Goal: Task Accomplishment & Management: Use online tool/utility

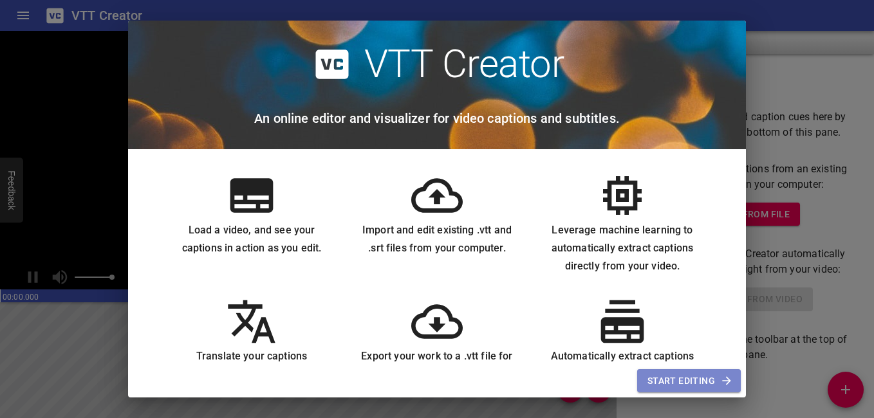
click at [689, 380] on span "Start Editing" at bounding box center [688, 381] width 83 height 16
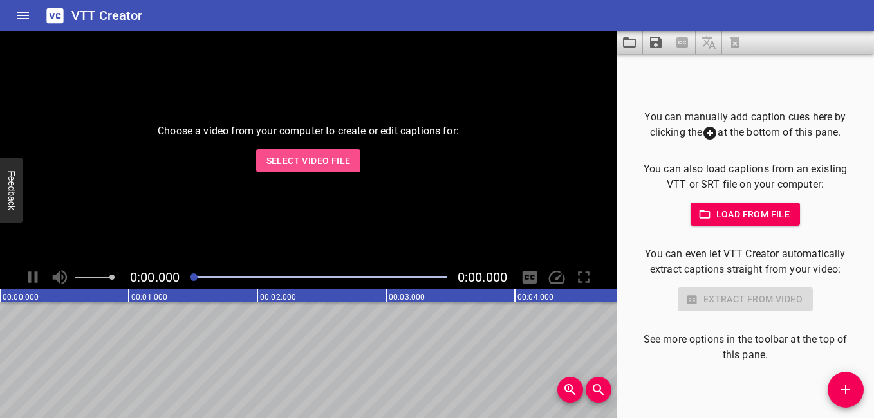
click at [288, 159] on span "Select Video File" at bounding box center [308, 161] width 84 height 16
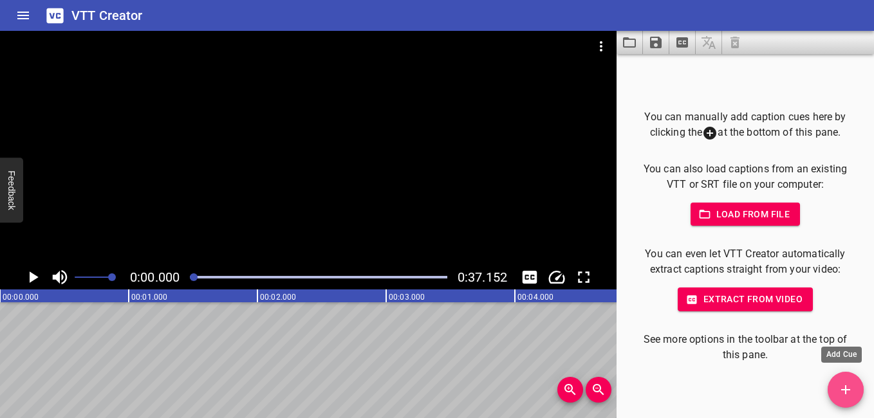
click at [847, 385] on icon "Add Cue" at bounding box center [845, 389] width 15 height 15
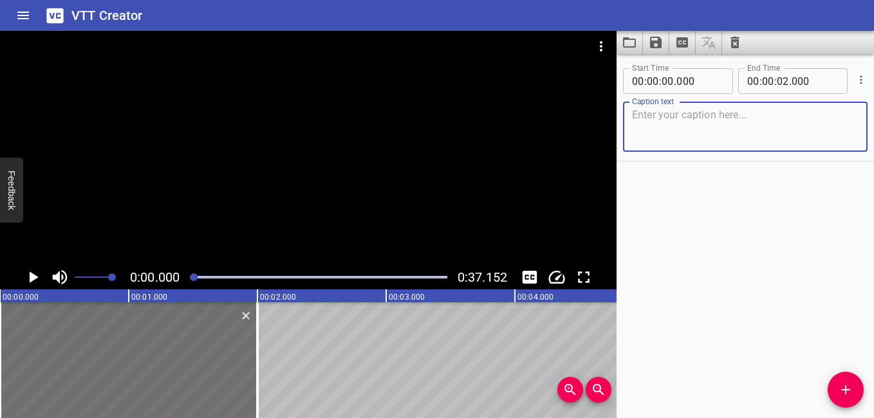
click at [668, 120] on textarea at bounding box center [745, 127] width 227 height 37
paste textarea "La rencontre, racontée par un témoin de première main…"
type textarea "La rencontre, racontée par un témoin de première main…"
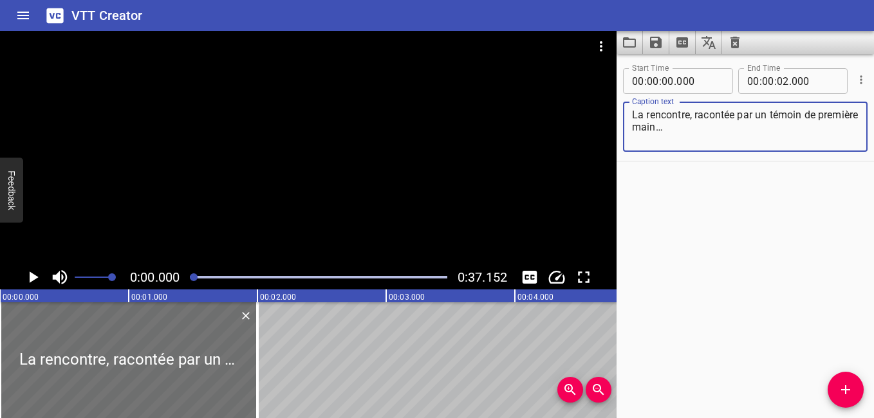
click at [672, 127] on textarea "La rencontre, racontée par un témoin de première main…" at bounding box center [745, 127] width 227 height 37
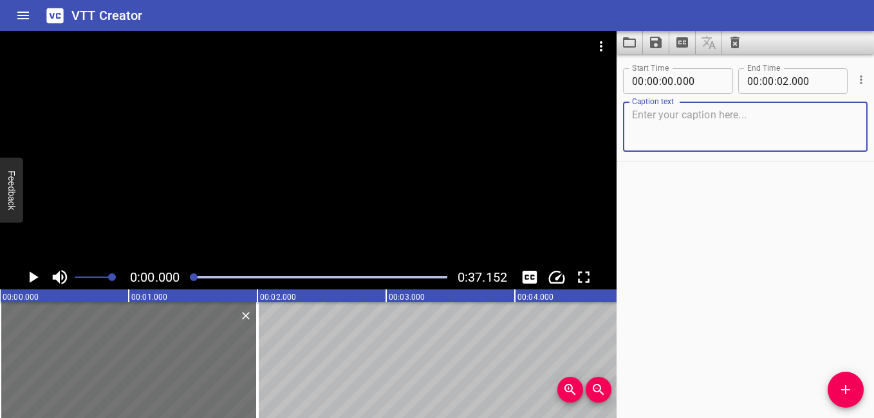
click at [659, 123] on textarea at bounding box center [745, 127] width 227 height 37
paste textarea "La rencontre, racontée par un témoin de première main…"
type textarea "La rencontre, racontée par un témoin de première main…"
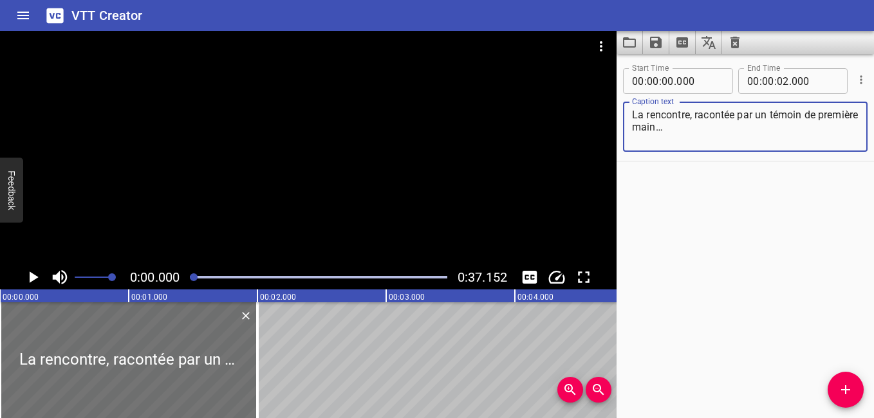
click at [723, 130] on textarea "La rencontre, racontée par un témoin de première main…" at bounding box center [745, 127] width 227 height 37
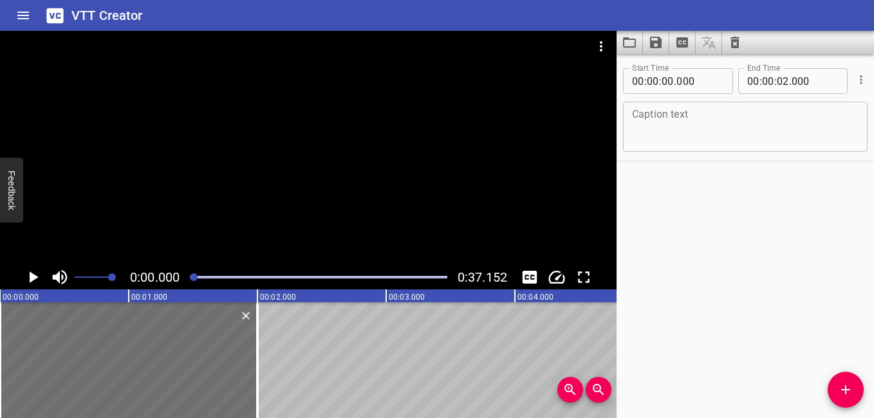
click at [650, 107] on div "Caption text" at bounding box center [745, 127] width 245 height 50
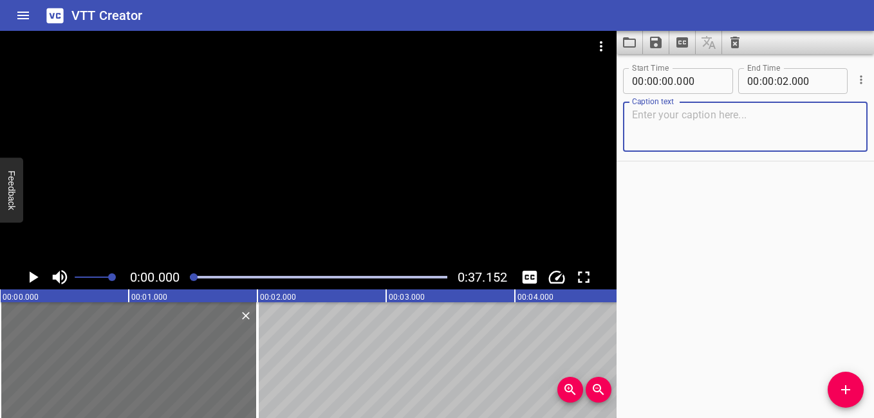
paste textarea "La rencontre, racontée par un témoin de première main…"
type textarea "La rencontre, racontée par un témoin de première main…"
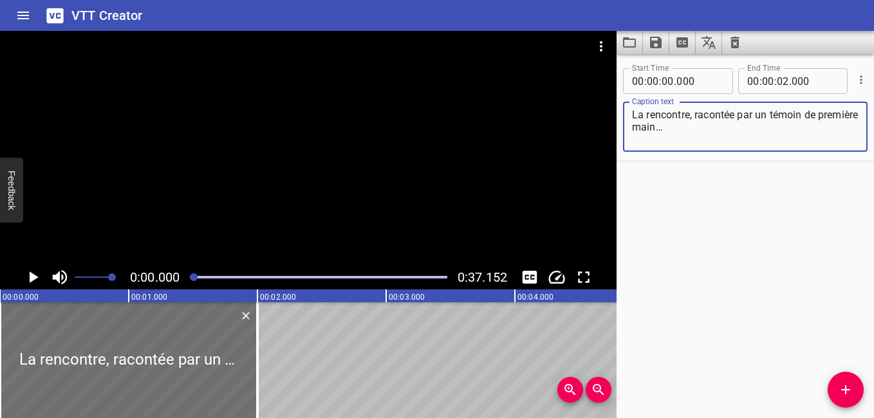
click at [718, 120] on textarea "La rencontre, racontée par un témoin de première main…" at bounding box center [745, 127] width 227 height 37
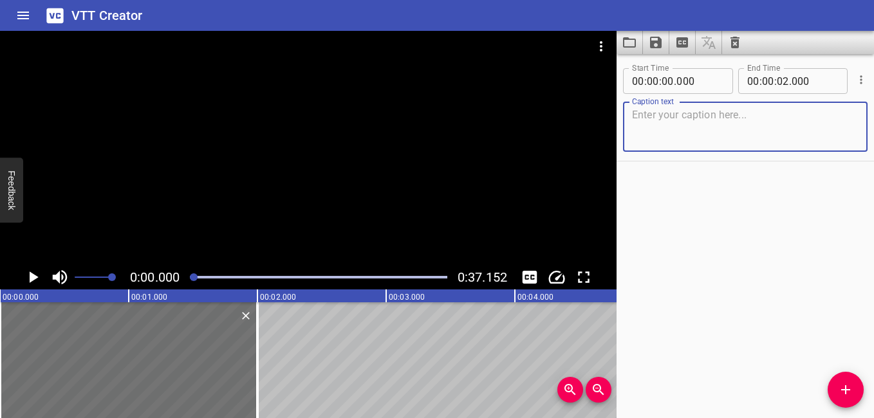
click at [660, 115] on textarea at bounding box center [745, 127] width 227 height 37
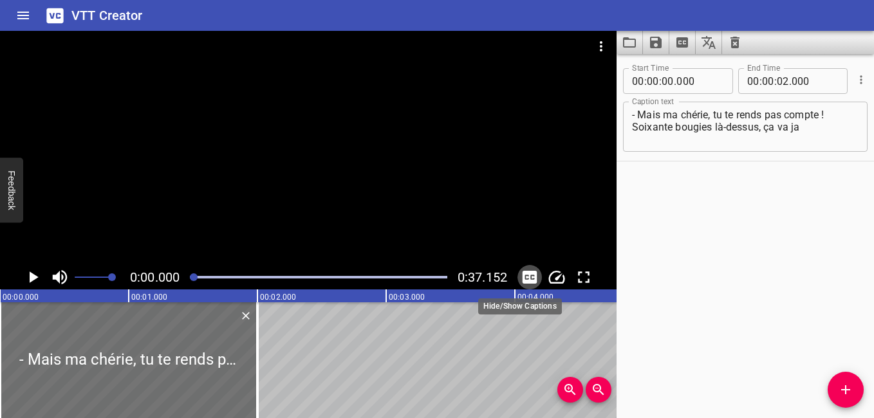
click at [528, 275] on icon "Toggle captions" at bounding box center [529, 277] width 19 height 19
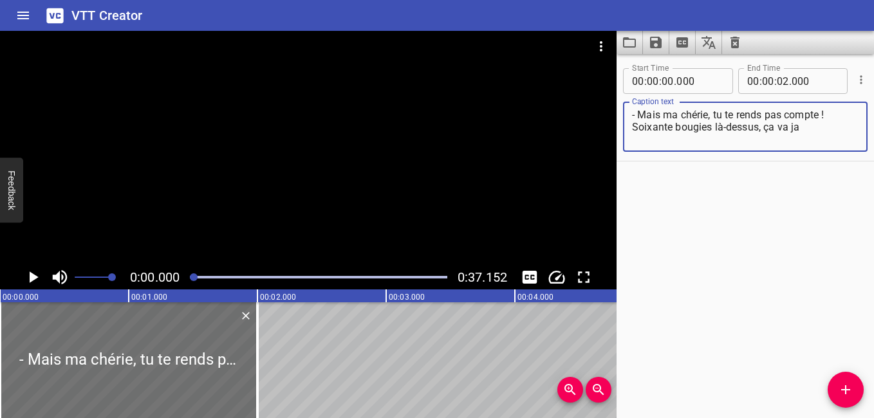
click at [807, 125] on textarea "- Mais ma chérie, tu te rends pas compte ! Soixante bougies là-dessus, ça va ja" at bounding box center [745, 127] width 227 height 37
type textarea "- Mais ma chérie, tu te rends pas compte ! Soixante bougies là-dessus, ça va ja…"
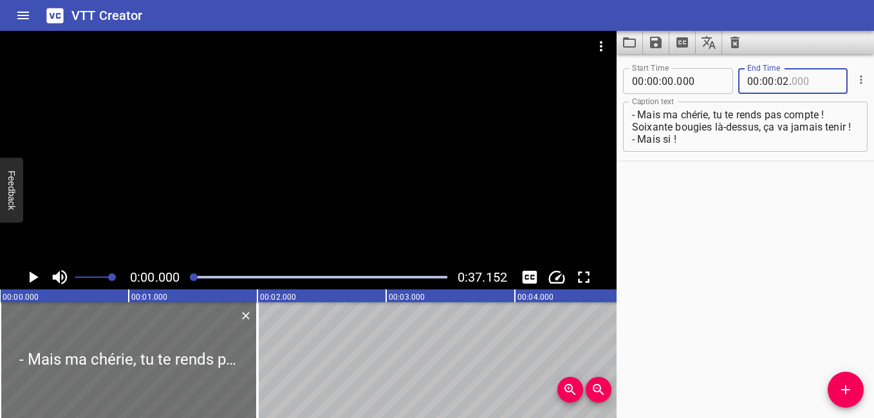
click at [811, 80] on input "number" at bounding box center [814, 81] width 47 height 26
type input "000"
click at [784, 86] on input "number" at bounding box center [783, 81] width 12 height 26
type input "07"
type input "000"
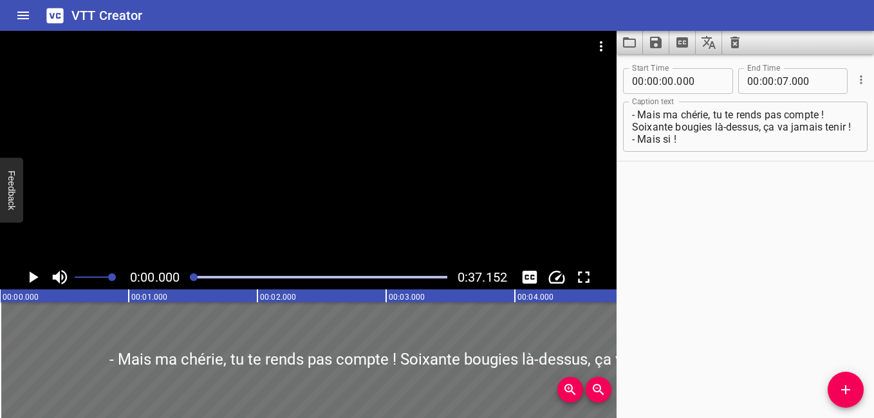
click at [726, 248] on div "Start Time 00 : 00 : 00 . 000 Start Time End Time 00 : 00 : 07 . 000 End Time C…" at bounding box center [744, 236] width 257 height 364
click at [841, 387] on icon "Add Cue" at bounding box center [845, 389] width 15 height 15
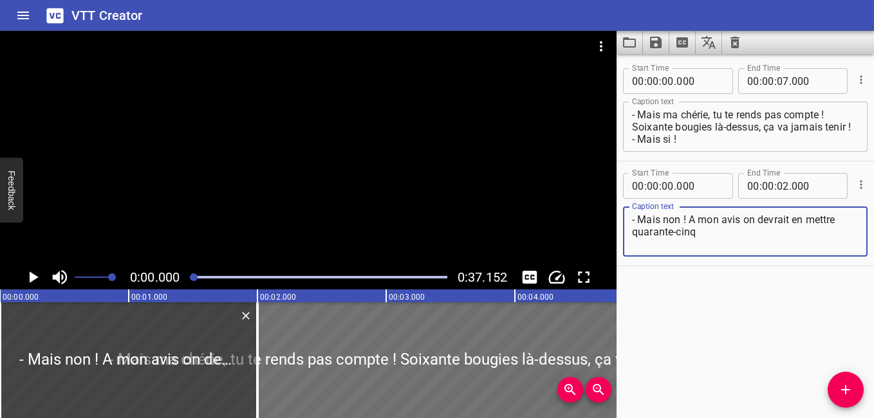
type textarea "- Mais non ! A mon avis on devrait en mettre quarante-cinq"
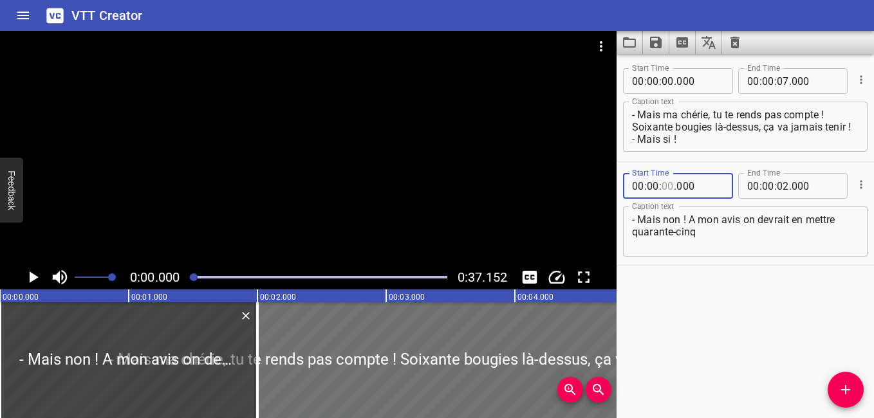
click at [674, 187] on input "number" at bounding box center [667, 186] width 12 height 26
type input "07"
type input "100"
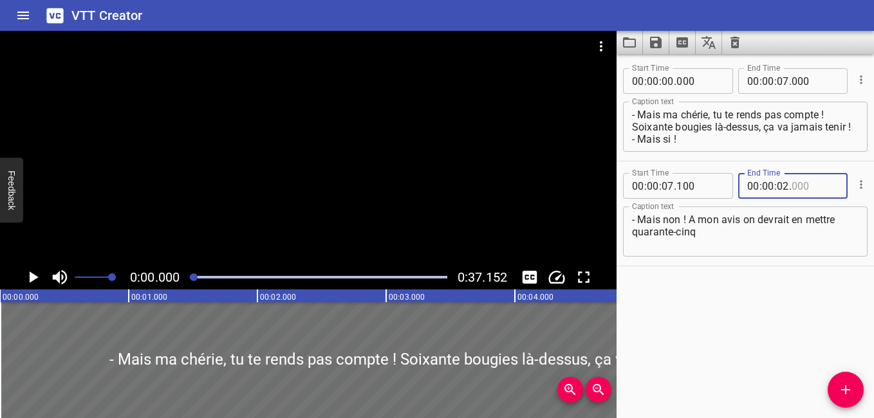
click at [810, 189] on input "number" at bounding box center [814, 186] width 47 height 26
type input "000"
click at [782, 187] on input "number" at bounding box center [783, 186] width 12 height 26
type input "10"
type input "000"
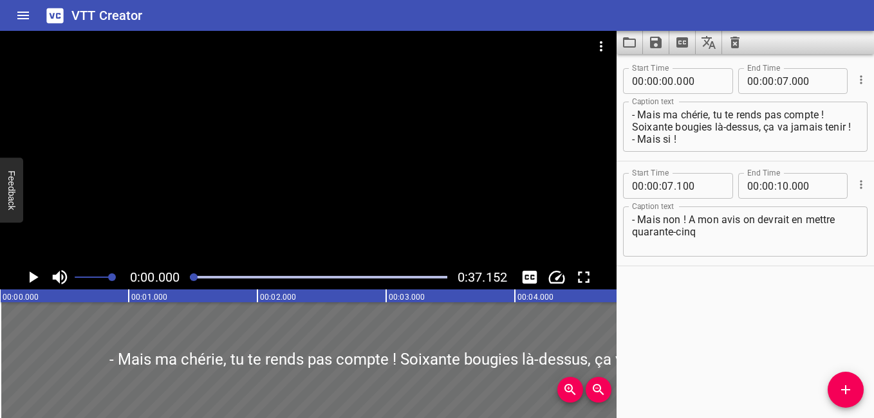
click at [741, 296] on div "Start Time 00 : 00 : 00 . 000 Start Time End Time 00 : 00 : 07 . 000 End Time C…" at bounding box center [744, 236] width 257 height 364
click at [842, 387] on icon "Add Cue" at bounding box center [845, 389] width 15 height 15
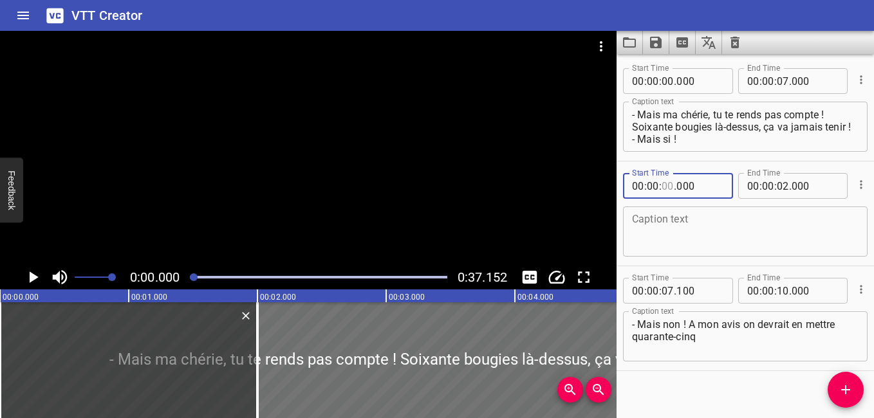
click at [671, 185] on input "number" at bounding box center [667, 186] width 12 height 26
type input "00"
click at [652, 217] on textarea at bounding box center [745, 232] width 227 height 37
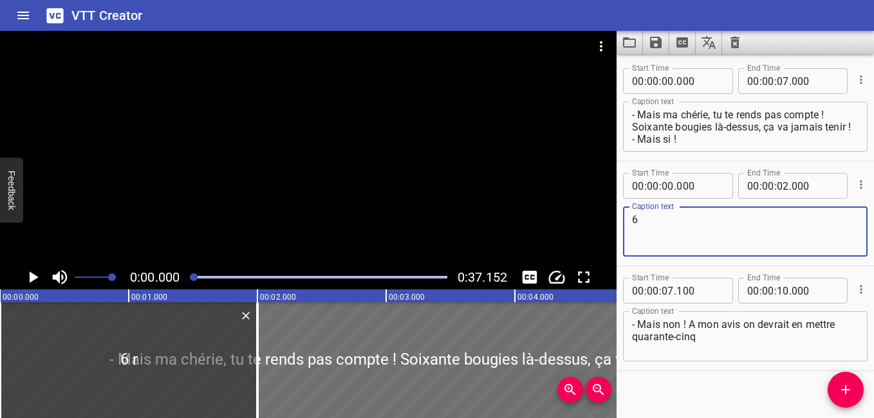
type textarea "6"
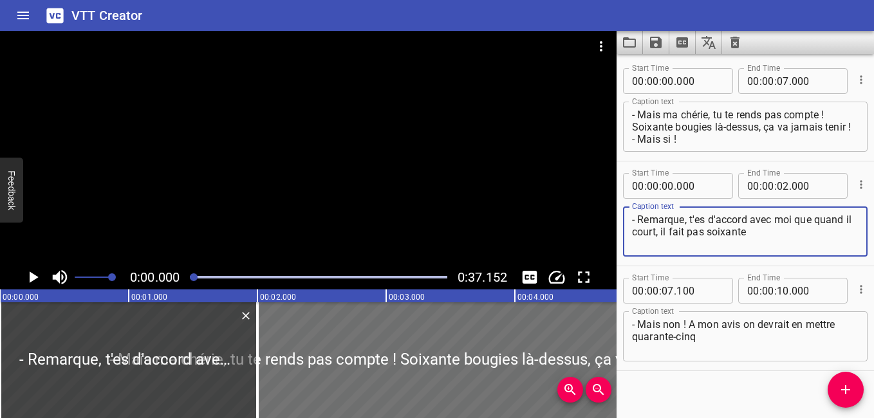
type textarea "- Remarque, t'es d'accord avec moi que quand il court, il fait pas soixante"
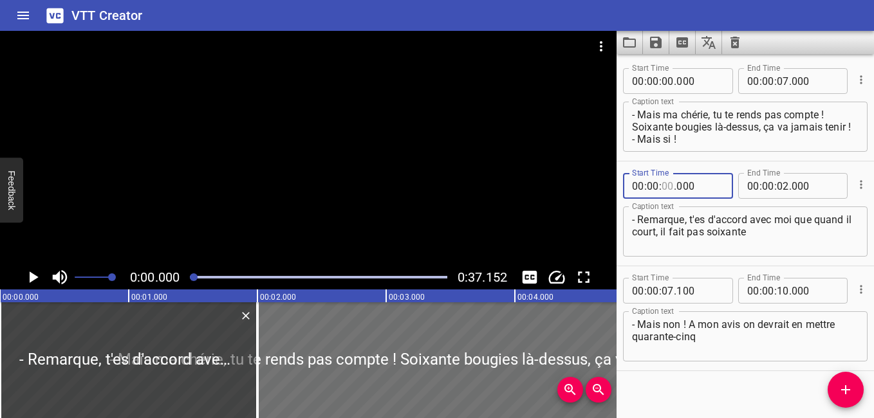
click at [673, 186] on input "number" at bounding box center [667, 186] width 12 height 26
type input "10"
type input "100"
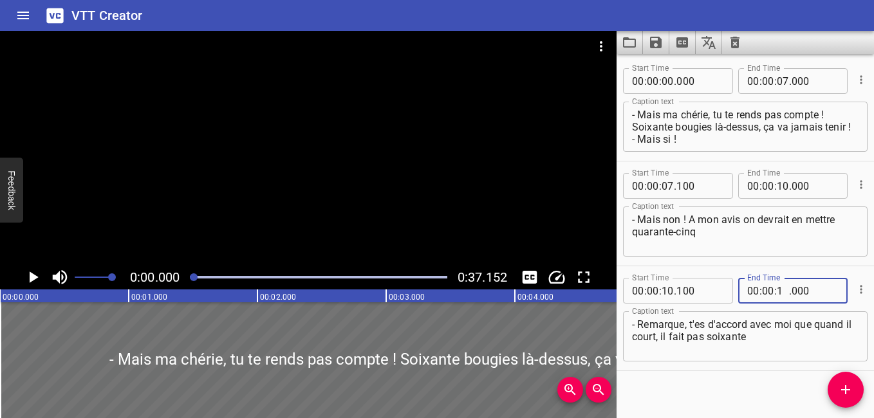
type input "15"
type input "000"
click at [839, 385] on icon "Add Cue" at bounding box center [845, 389] width 15 height 15
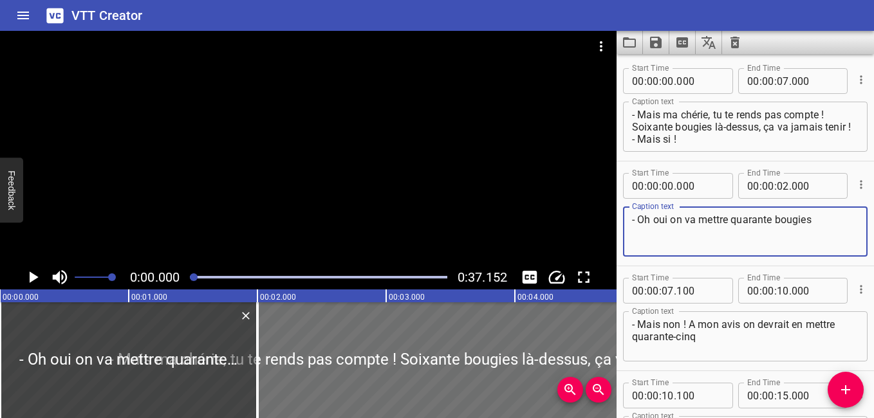
type textarea "- Oh oui on va mettre quarante bougies"
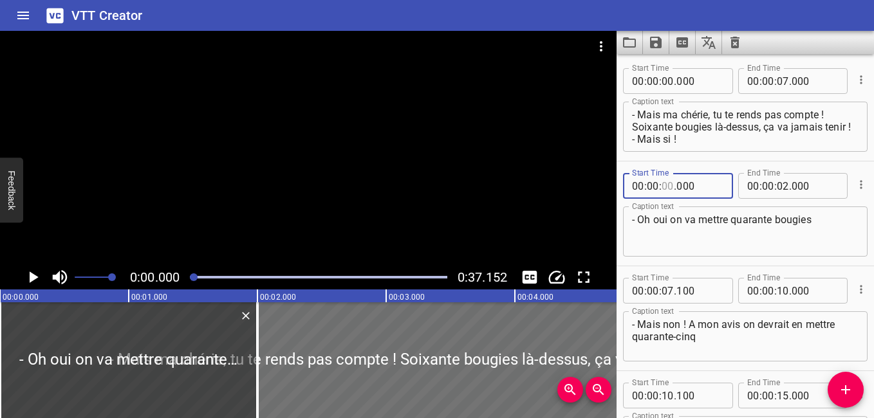
click at [672, 190] on input "number" at bounding box center [667, 186] width 12 height 26
type input "15"
type input "100"
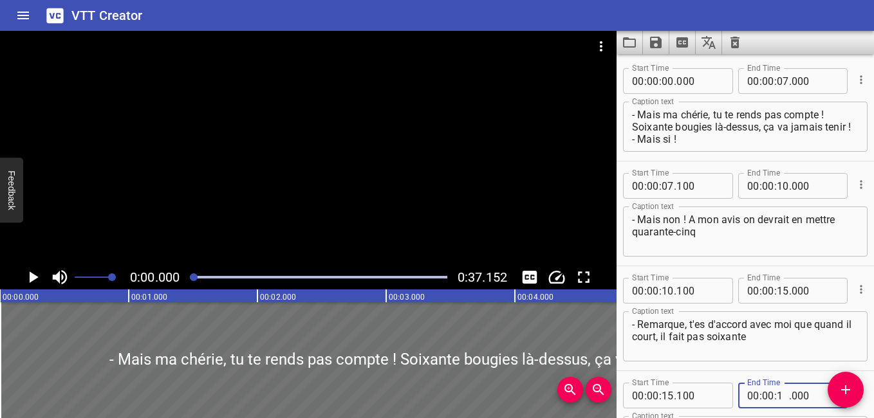
type input "19"
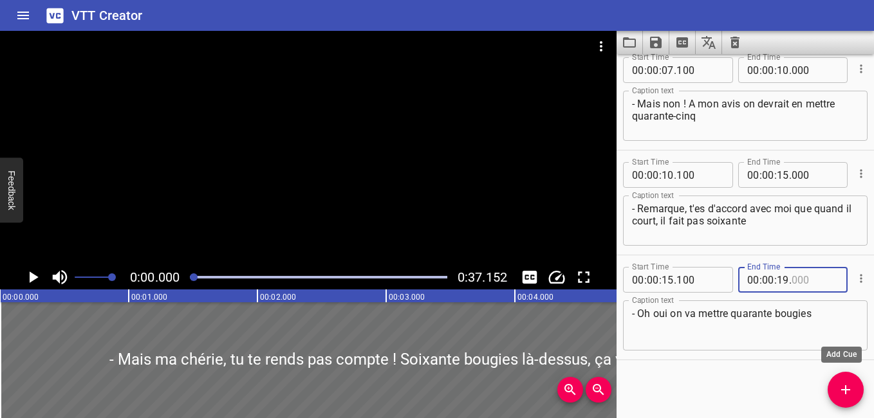
type input "000"
click at [836, 385] on span "Add Cue" at bounding box center [846, 389] width 36 height 15
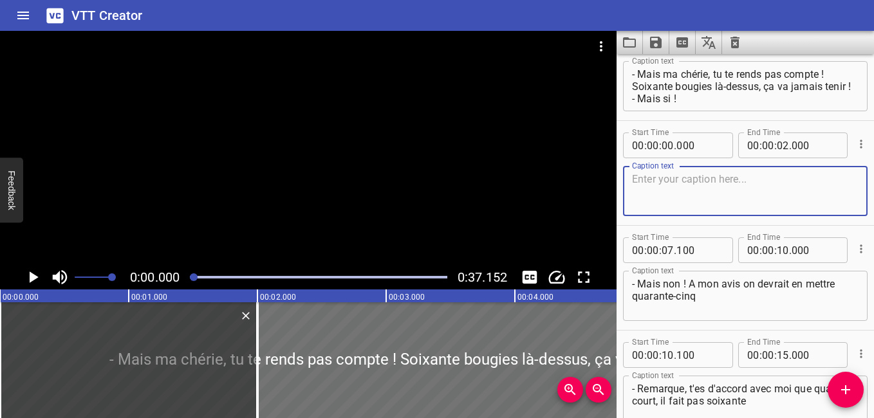
scroll to position [0, 0]
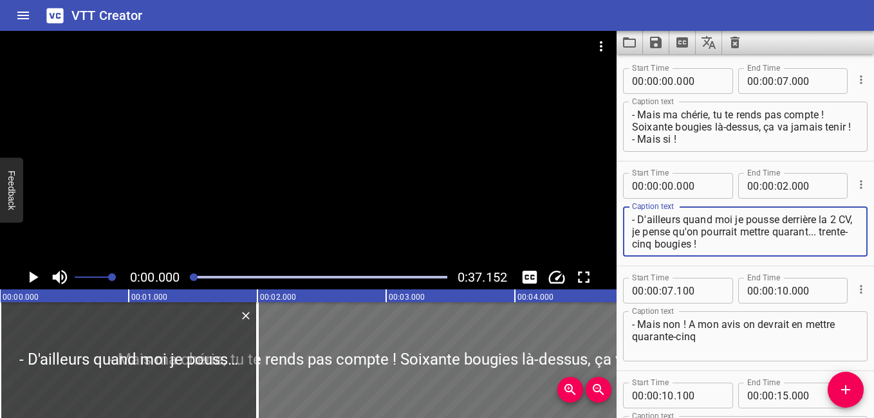
type textarea "- D'ailleurs quand moi je pousse derrière la 2 CV, je pense qu'on pourrait mett…"
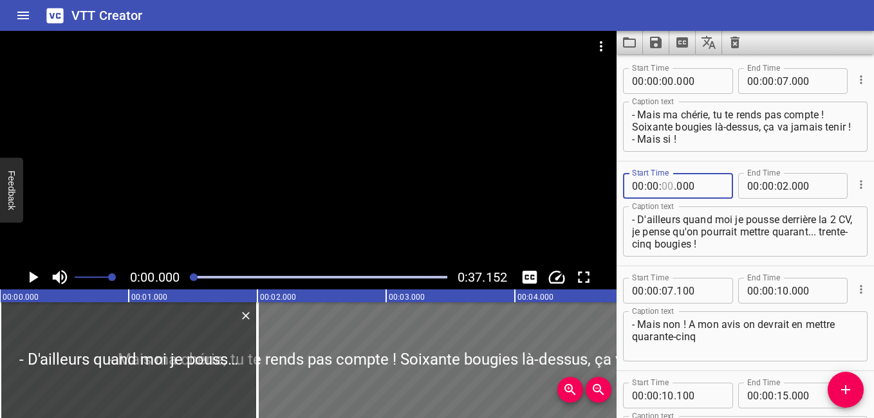
click at [668, 188] on input "number" at bounding box center [667, 186] width 12 height 26
type input "19"
type input "100"
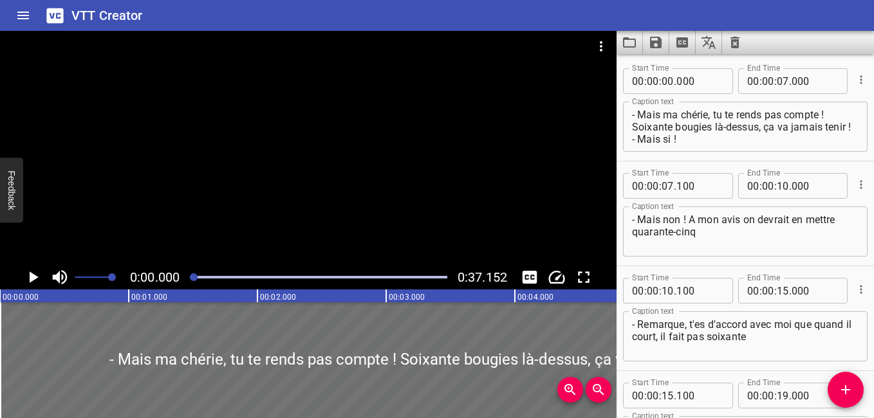
scroll to position [221, 0]
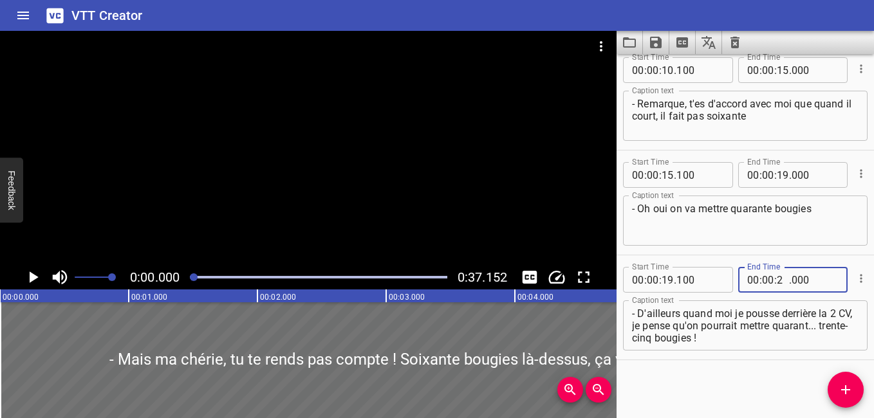
type input "25"
type input "000"
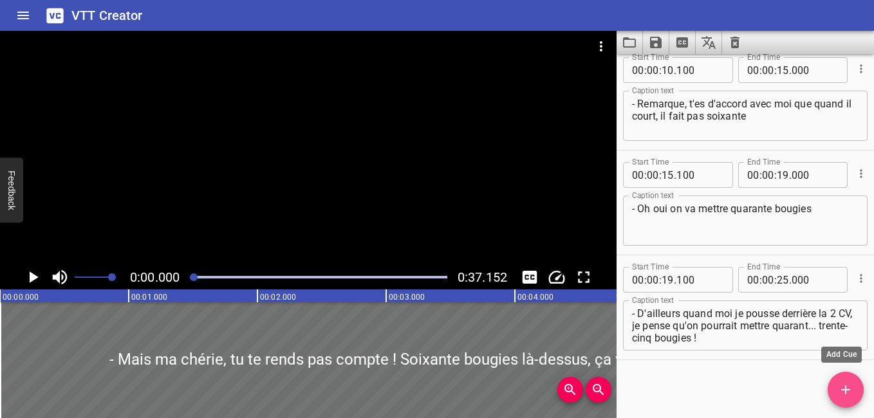
click at [840, 392] on icon "Add Cue" at bounding box center [845, 389] width 15 height 15
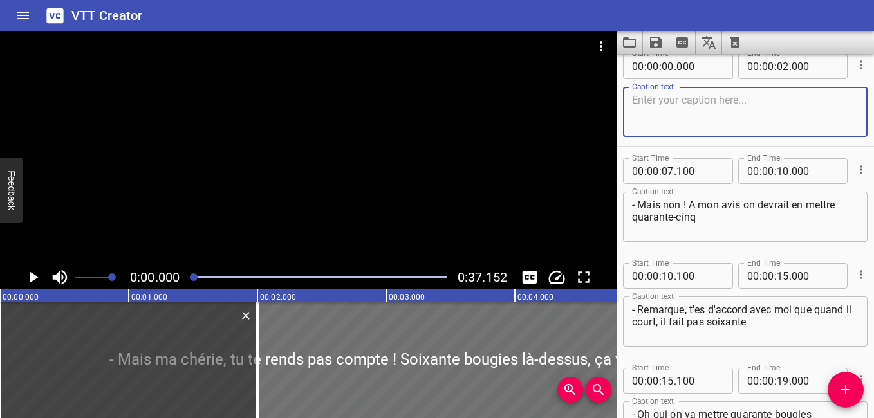
scroll to position [0, 0]
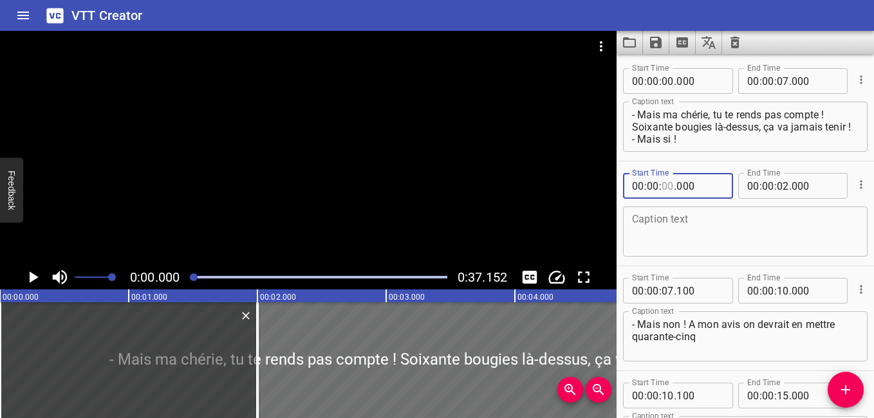
click at [667, 185] on input "number" at bounding box center [667, 186] width 12 height 26
type input "25"
type input "100"
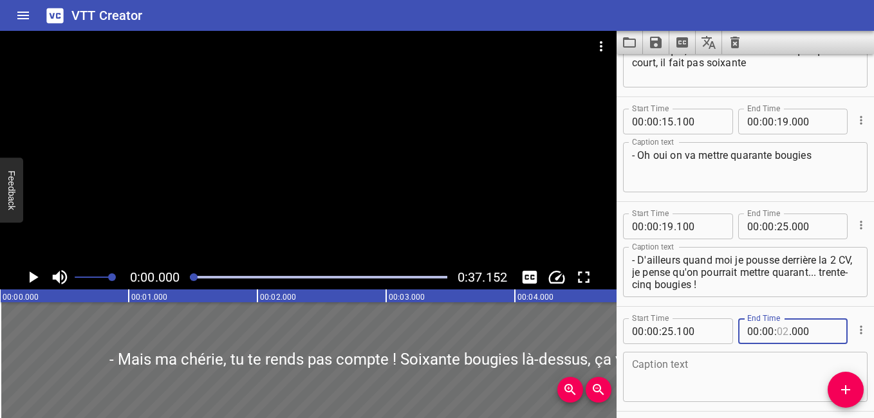
scroll to position [286, 0]
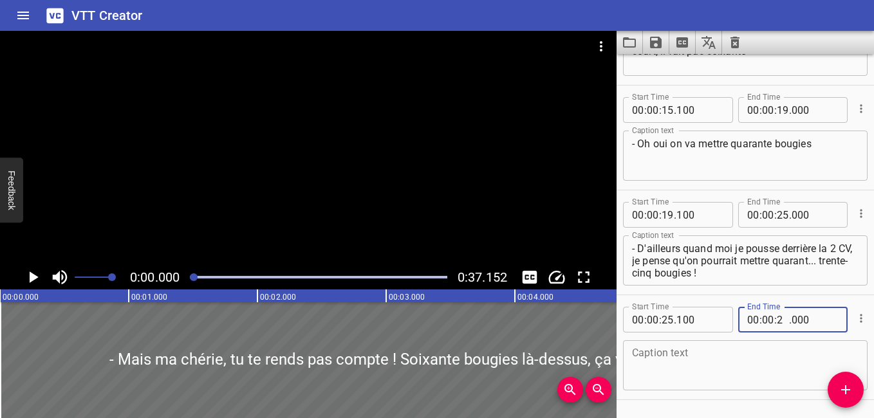
type input "27"
type input "000"
click at [718, 346] on div "Caption text" at bounding box center [745, 365] width 245 height 50
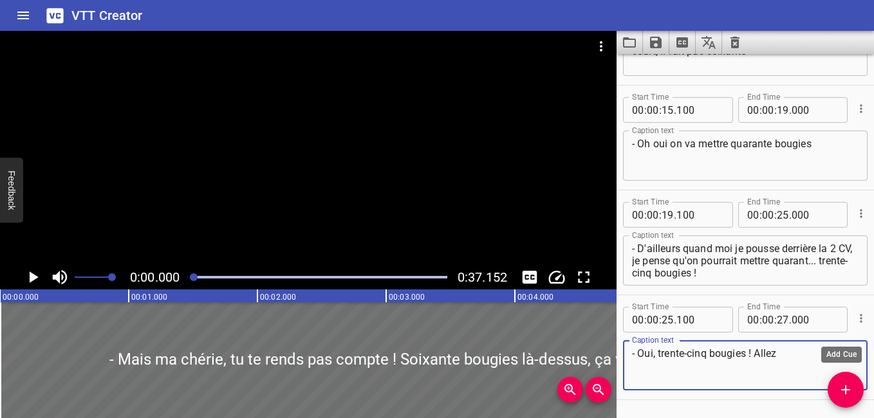
type textarea "- Oui, trente-cinq bougies ! Allez"
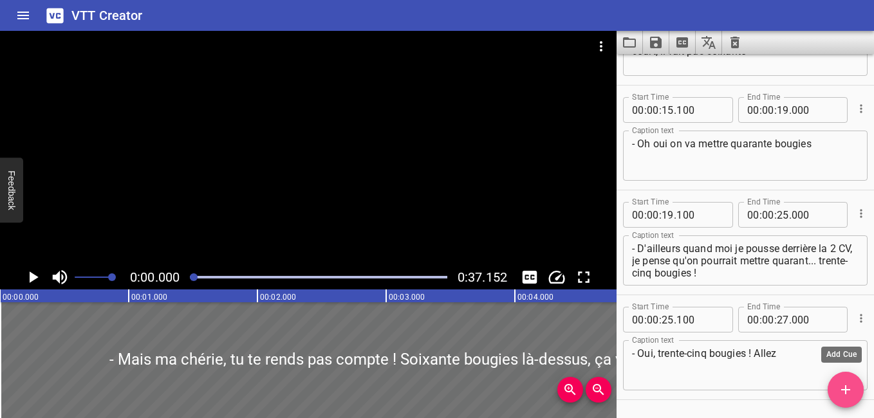
click at [838, 384] on icon "Add Cue" at bounding box center [845, 389] width 15 height 15
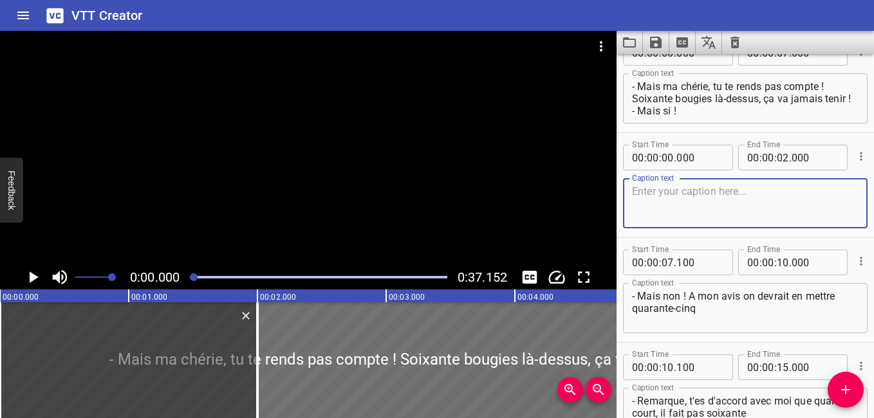
scroll to position [0, 0]
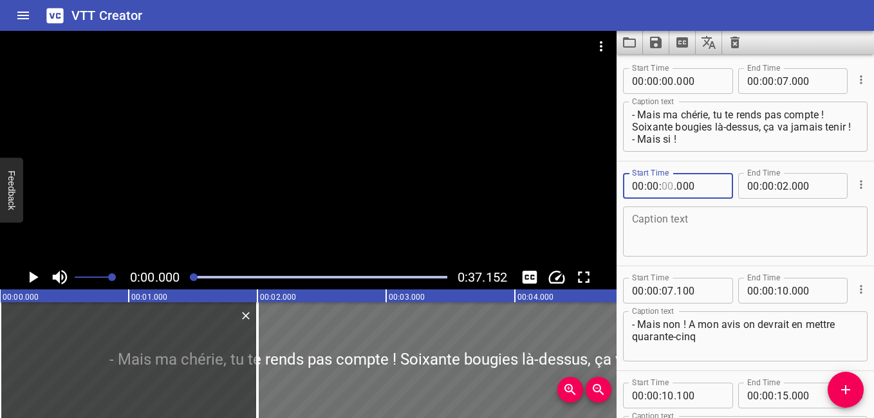
click at [667, 183] on input "number" at bounding box center [667, 186] width 12 height 26
type input "30"
type input "000"
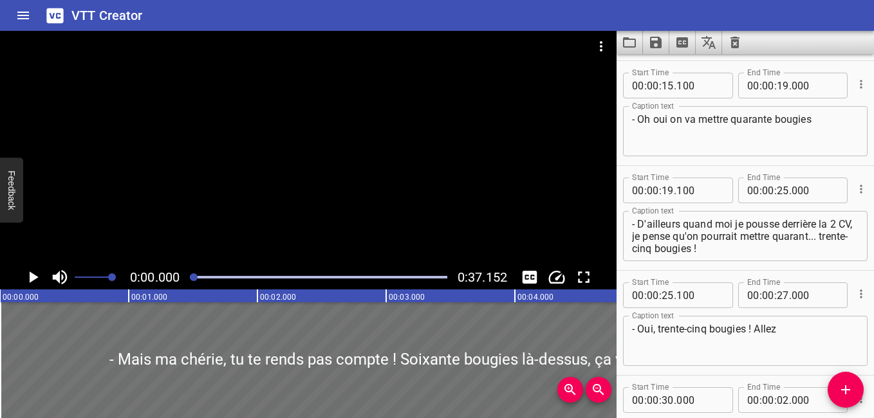
scroll to position [430, 0]
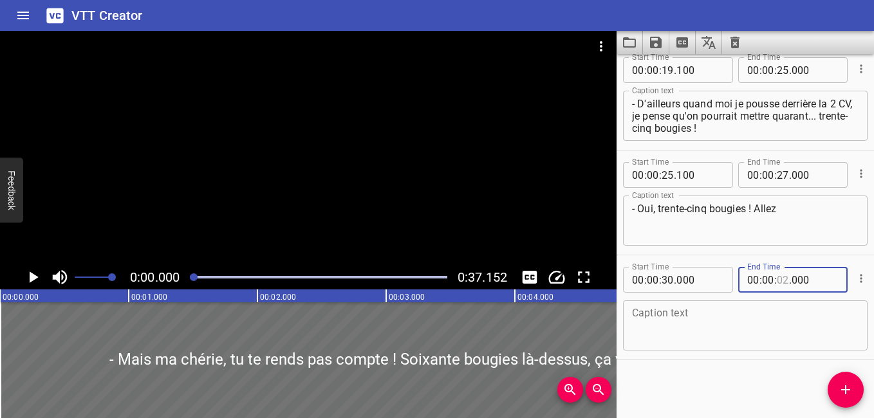
click at [780, 281] on input "number" at bounding box center [783, 280] width 12 height 26
type input "36"
type input "000"
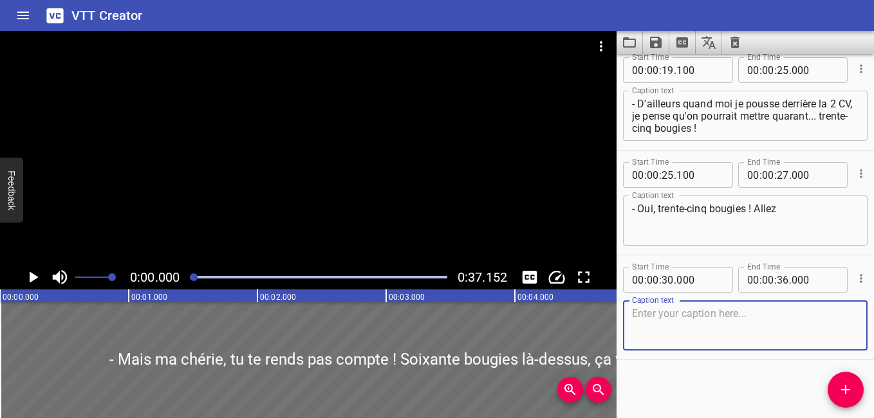
click at [728, 328] on textarea at bounding box center [745, 326] width 227 height 37
type textarea "-"
type textarea "Bon là c'est bon, vous êtes pas complètement sourds non plus"
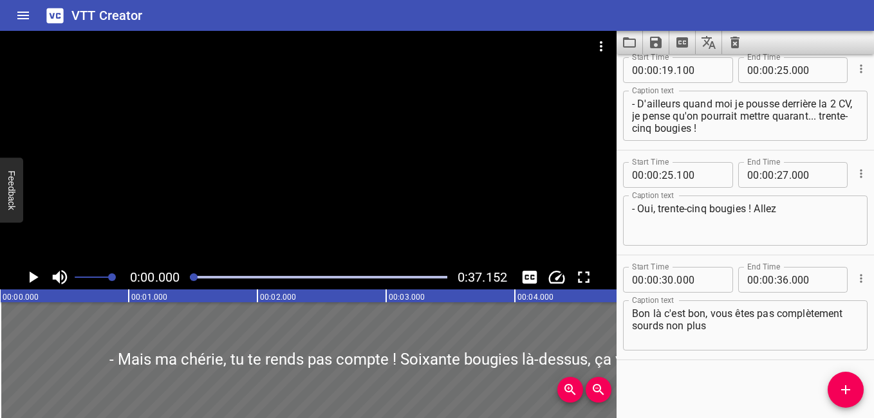
click at [694, 380] on div "Start Time 00 : 00 : 00 . 000 Start Time End Time 00 : 00 : 07 . 000 End Time C…" at bounding box center [744, 236] width 257 height 364
click at [532, 273] on icon "Toggle captions" at bounding box center [530, 277] width 15 height 13
click at [36, 275] on icon "Play/Pause" at bounding box center [32, 277] width 19 height 19
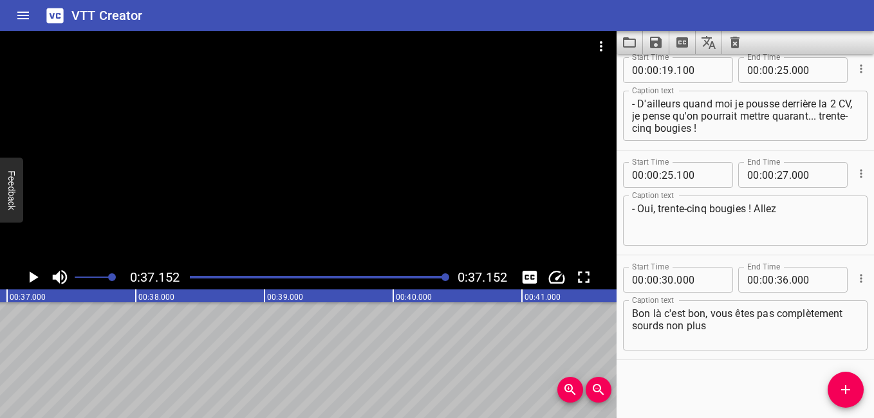
scroll to position [0, 4781]
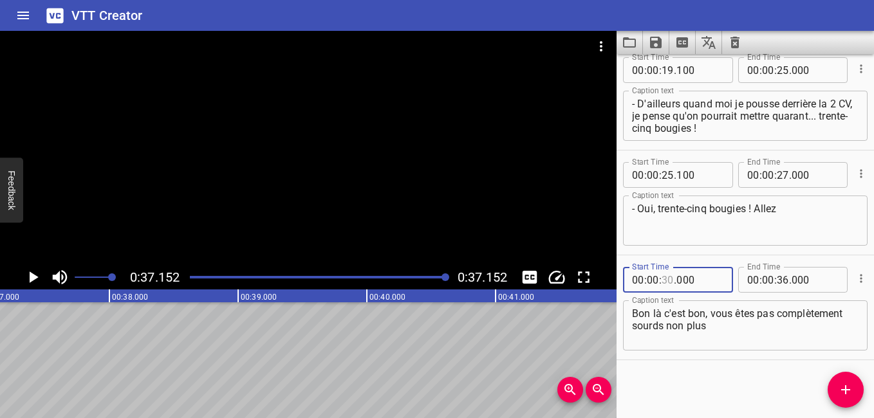
click at [670, 283] on input "number" at bounding box center [667, 280] width 12 height 26
type input "31"
type input "000"
click at [643, 384] on div "Start Time 00 : 00 : 00 . 000 Start Time End Time 00 : 00 : 07 . 000 End Time C…" at bounding box center [744, 236] width 257 height 364
click at [33, 274] on icon "Play/Pause" at bounding box center [34, 278] width 9 height 12
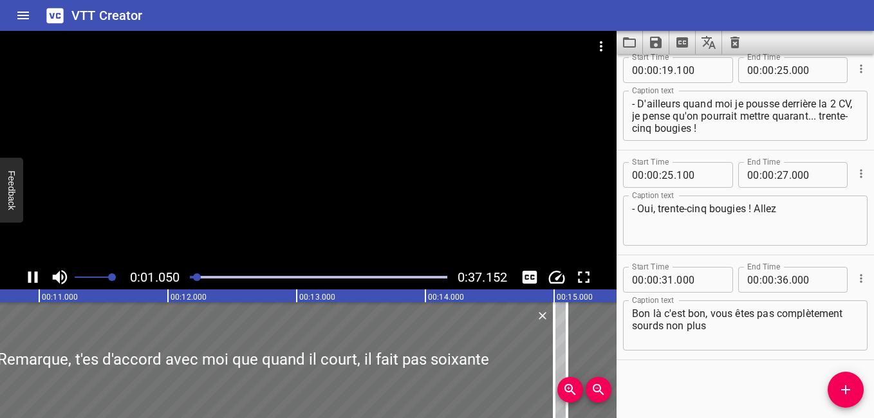
click at [392, 277] on div "Play progress" at bounding box center [318, 277] width 257 height 3
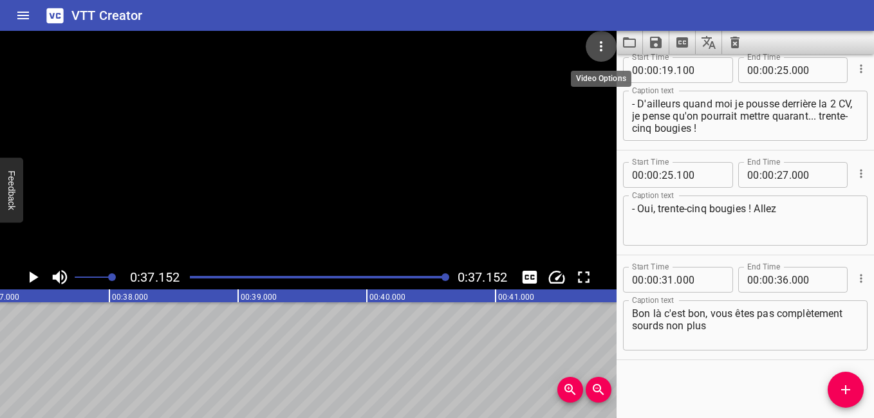
click at [600, 46] on icon "Video Options" at bounding box center [600, 46] width 15 height 15
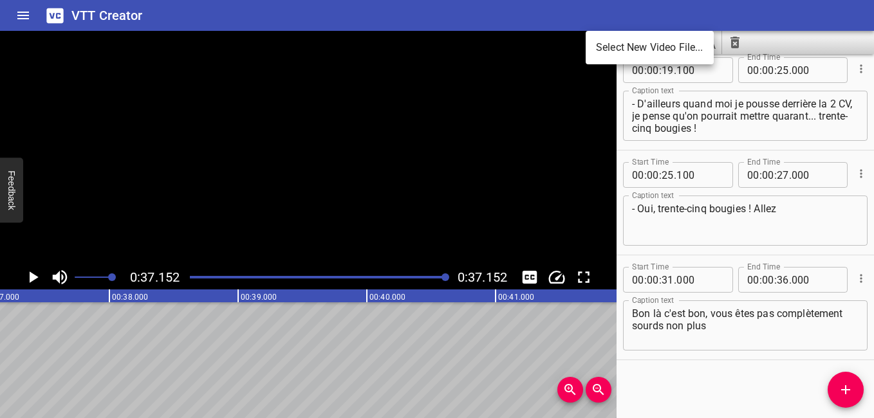
click at [501, 223] on div at bounding box center [437, 209] width 874 height 418
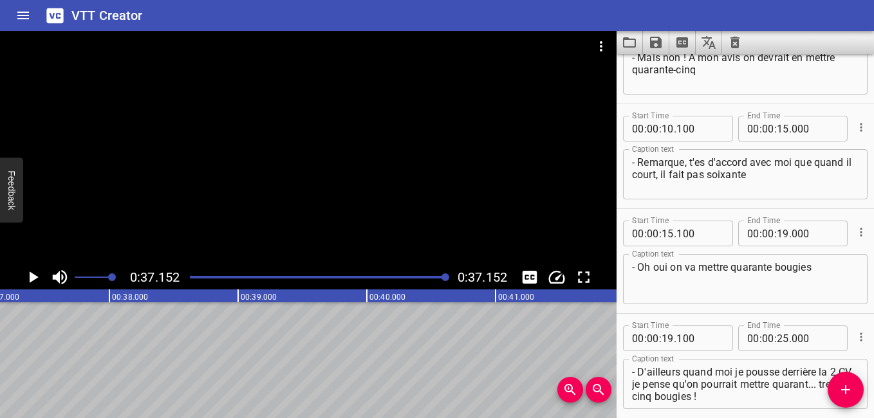
scroll to position [0, 0]
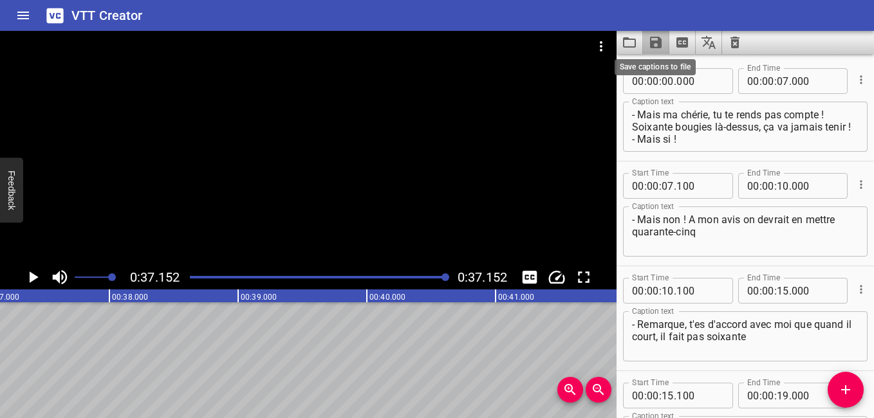
click at [652, 48] on icon "Save captions to file" at bounding box center [656, 43] width 12 height 12
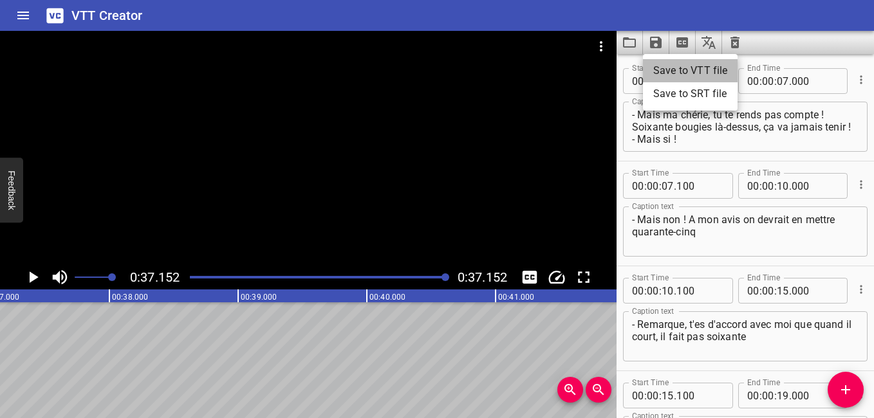
click at [671, 70] on li "Save to VTT file" at bounding box center [690, 70] width 95 height 23
click at [768, 45] on div at bounding box center [744, 42] width 257 height 23
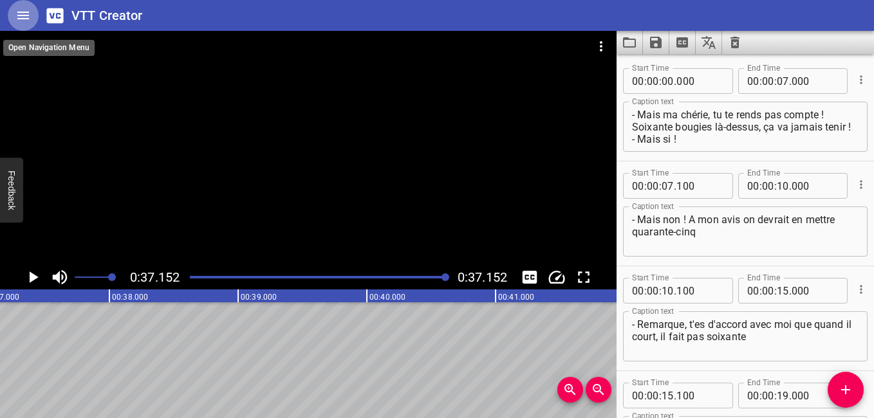
click at [16, 11] on icon "Home" at bounding box center [22, 15] width 15 height 15
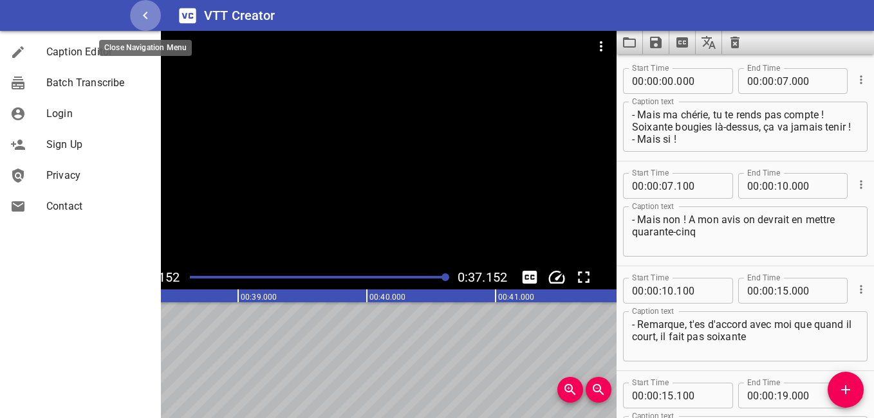
click at [144, 21] on icon "button" at bounding box center [145, 15] width 15 height 15
